Goal: Transaction & Acquisition: Purchase product/service

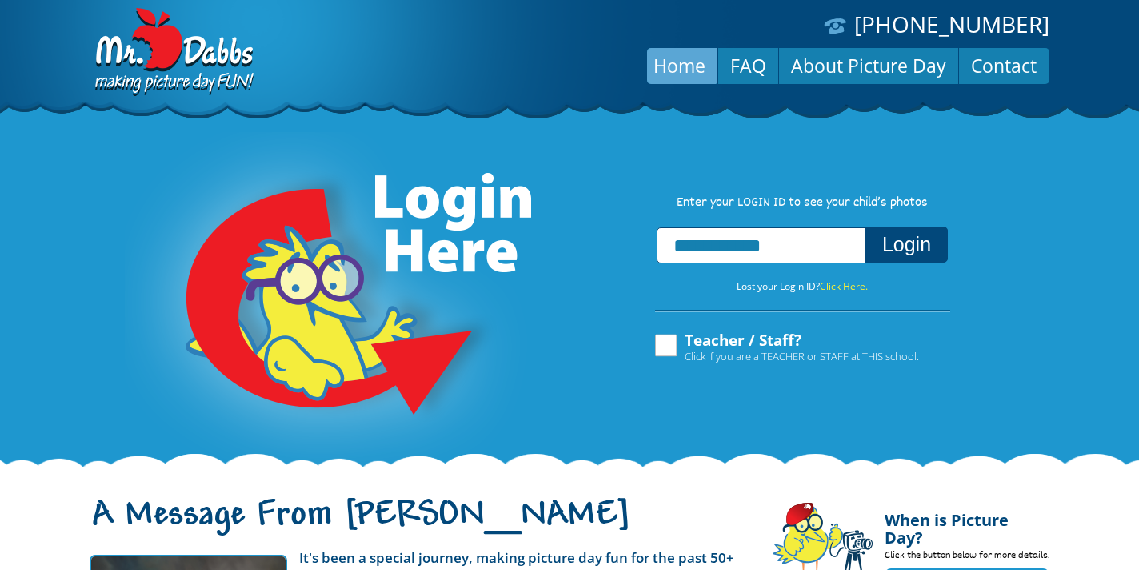
type input "**********"
click at [866, 226] on button "Login" at bounding box center [907, 244] width 82 height 36
click at [664, 350] on label "Teacher / Staff? Click if you are a TEACHER or STAFF at THIS school." at bounding box center [786, 347] width 266 height 30
click at [679, 251] on input "text" at bounding box center [762, 245] width 210 height 36
type input "**********"
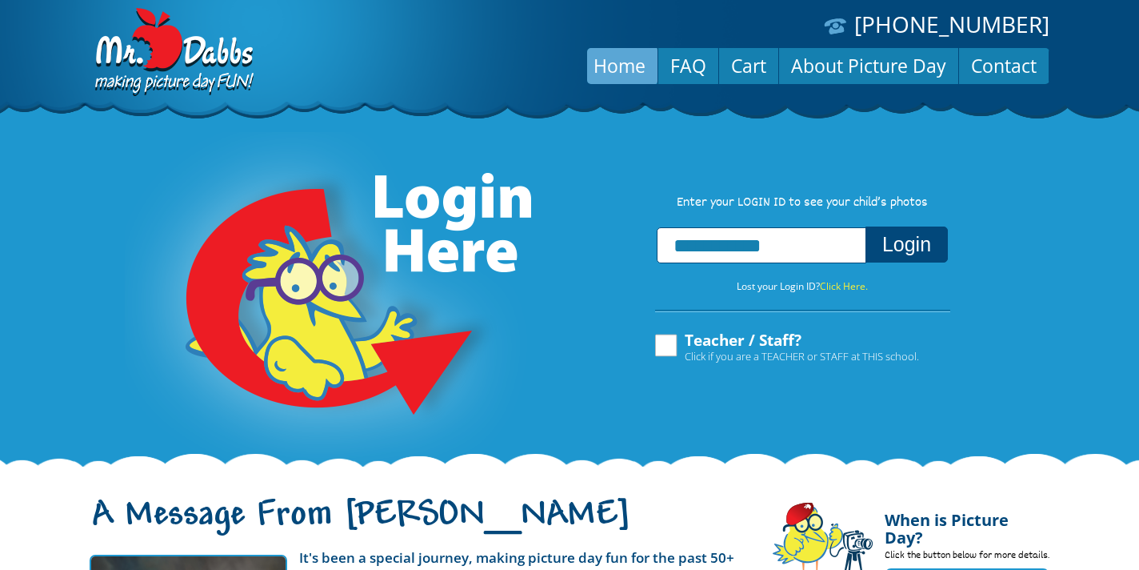
click at [866, 226] on button "Login" at bounding box center [907, 244] width 82 height 36
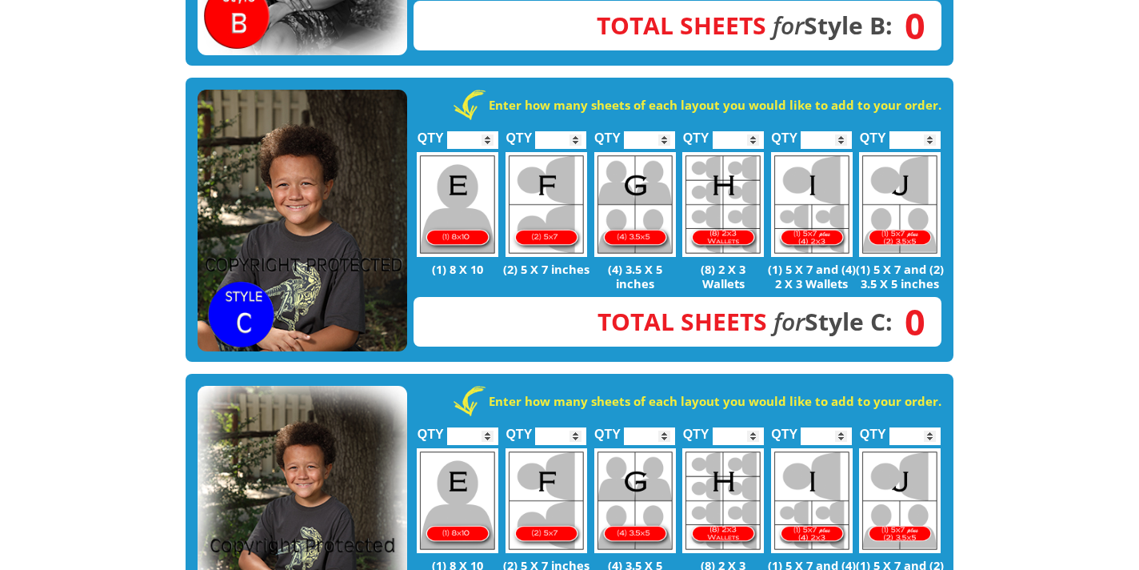
scroll to position [906, 0]
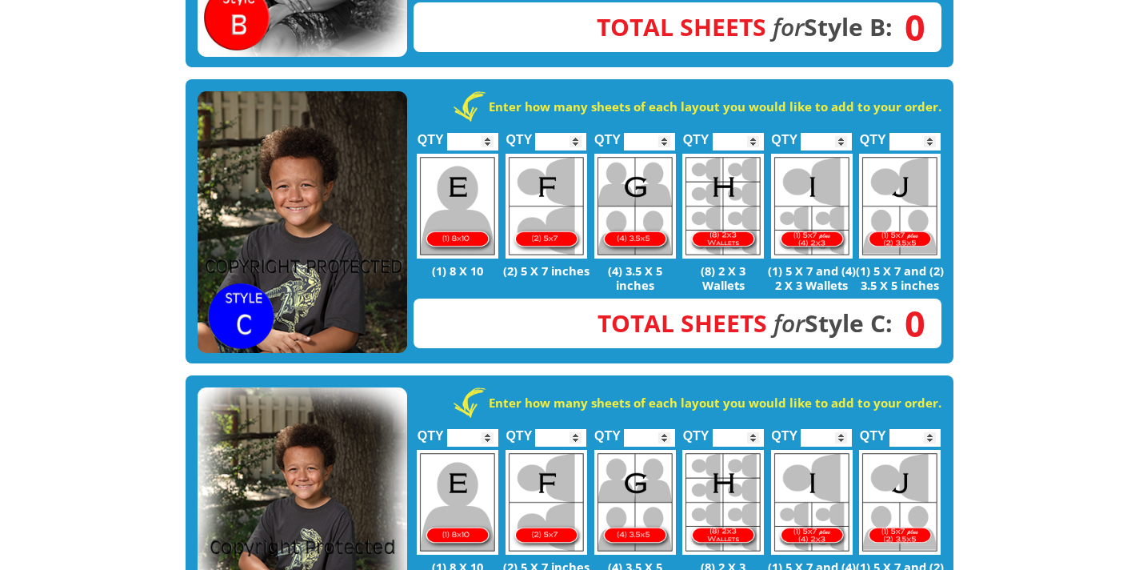
click at [575, 133] on input "*" at bounding box center [560, 142] width 51 height 18
type input "*"
click at [576, 133] on input "*" at bounding box center [560, 142] width 51 height 18
type input "*"
click at [754, 133] on input "*" at bounding box center [738, 142] width 51 height 18
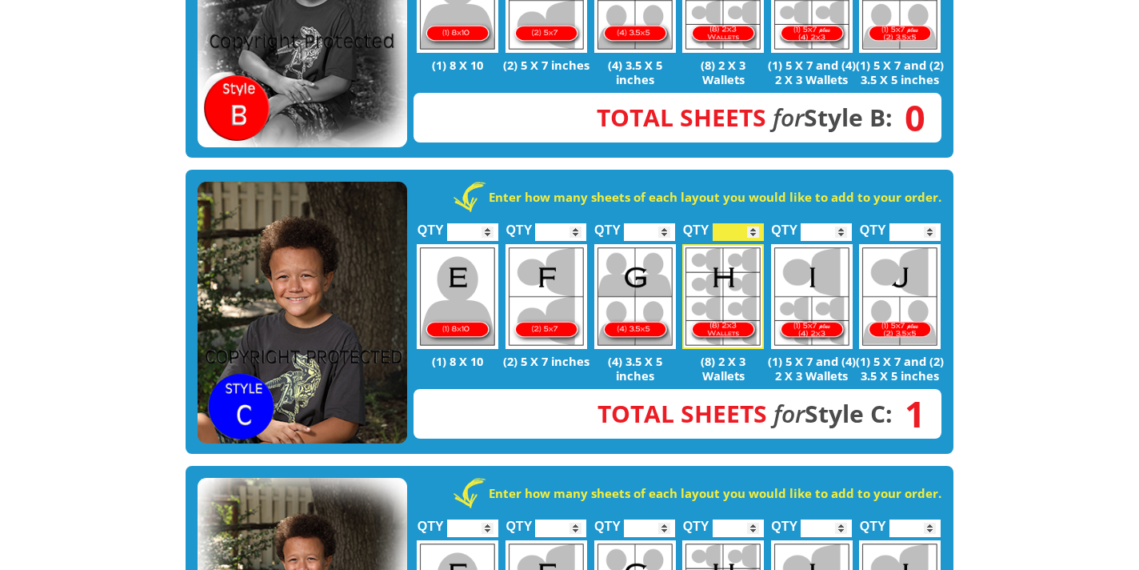
scroll to position [813, 0]
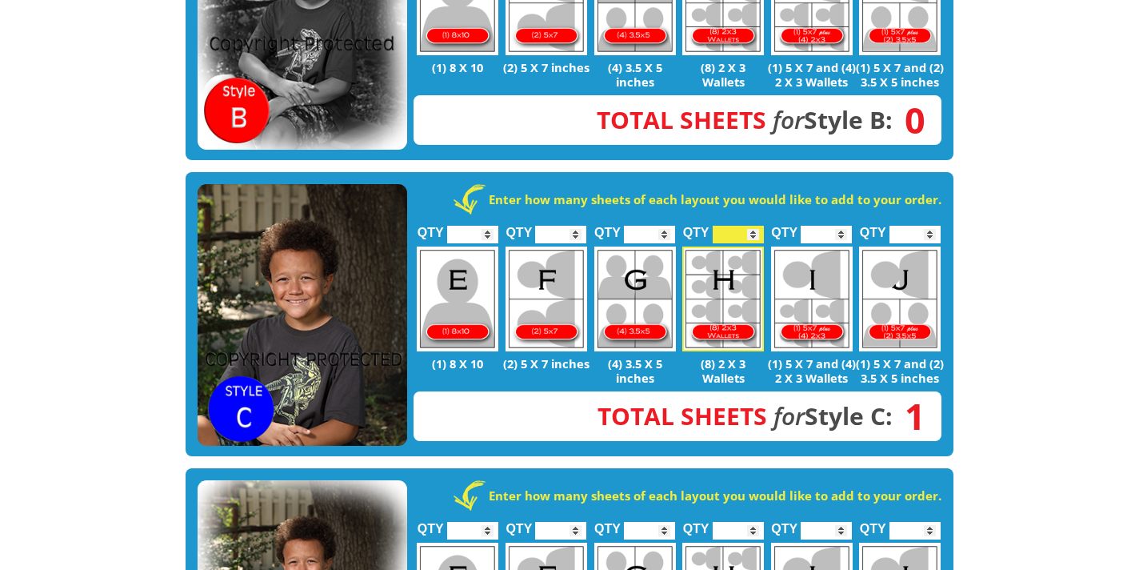
type input "*"
click at [575, 226] on input "*" at bounding box center [560, 235] width 51 height 18
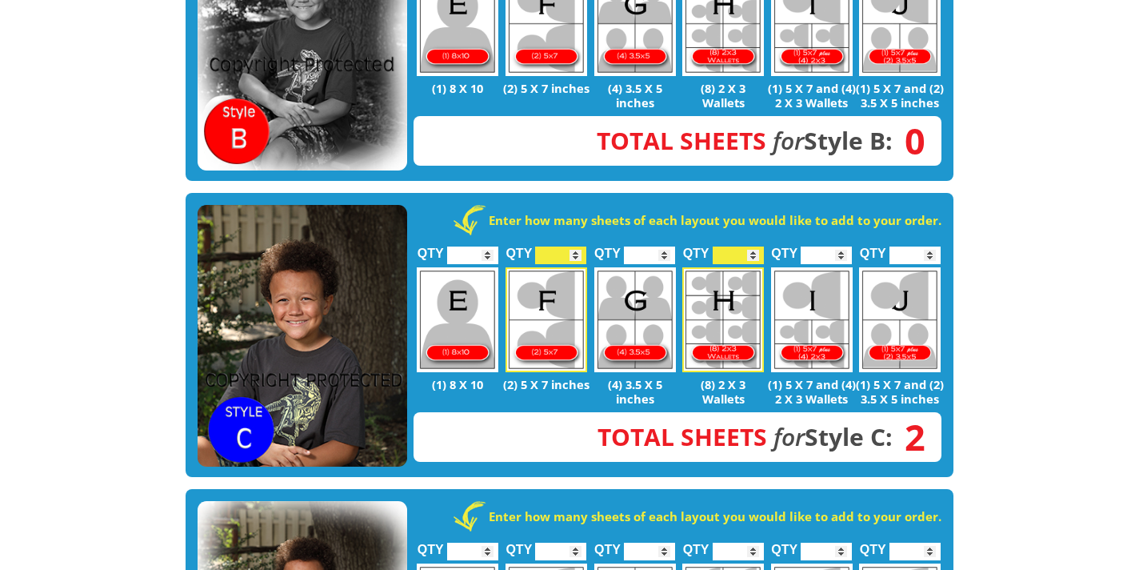
scroll to position [791, 0]
